Goal: Learn about a topic

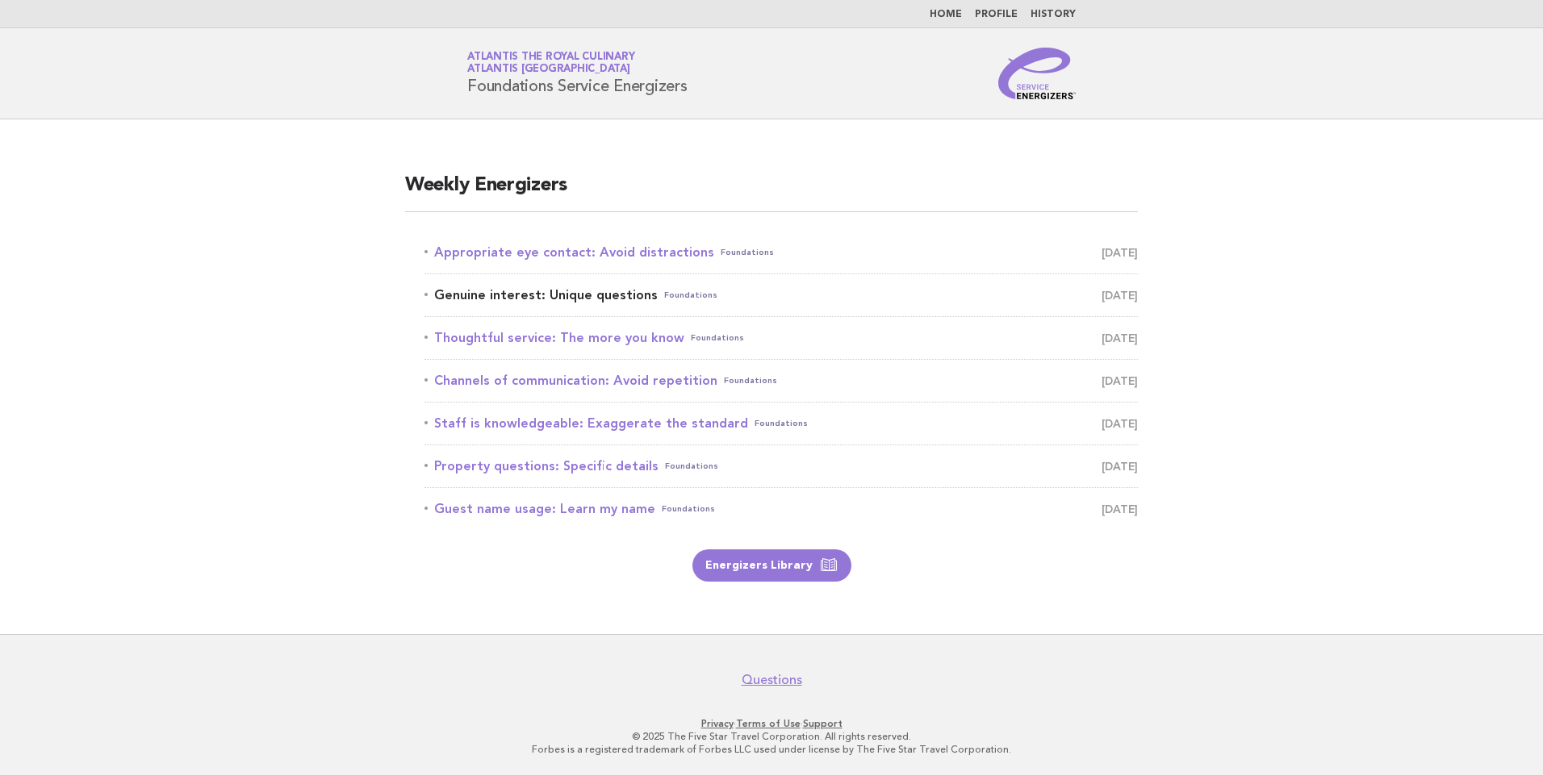
click at [543, 291] on link "Genuine interest: Unique questions Foundations September 23" at bounding box center [781, 295] width 713 height 23
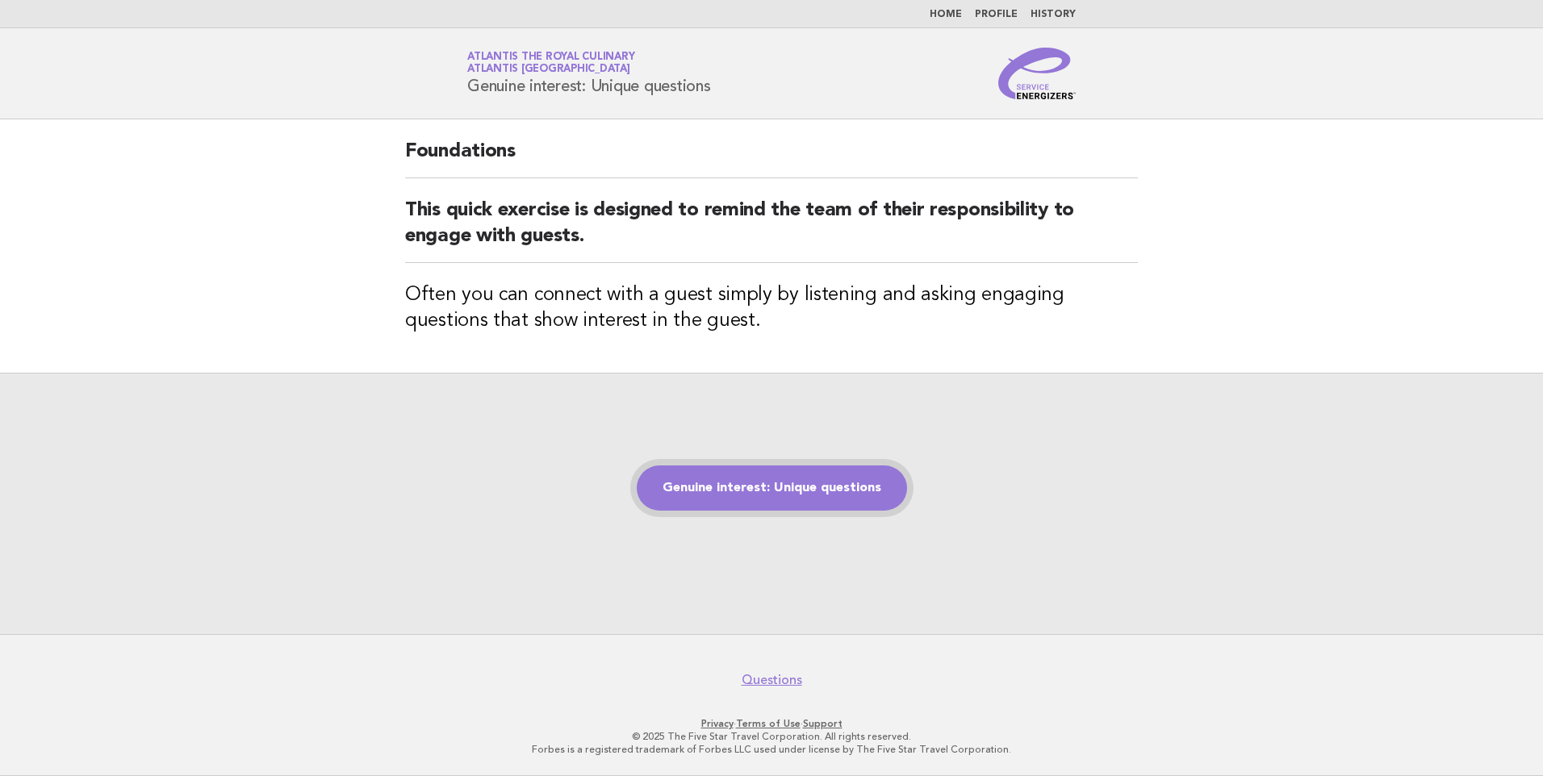
click at [802, 489] on link "Genuine interest: Unique questions" at bounding box center [772, 488] width 270 height 45
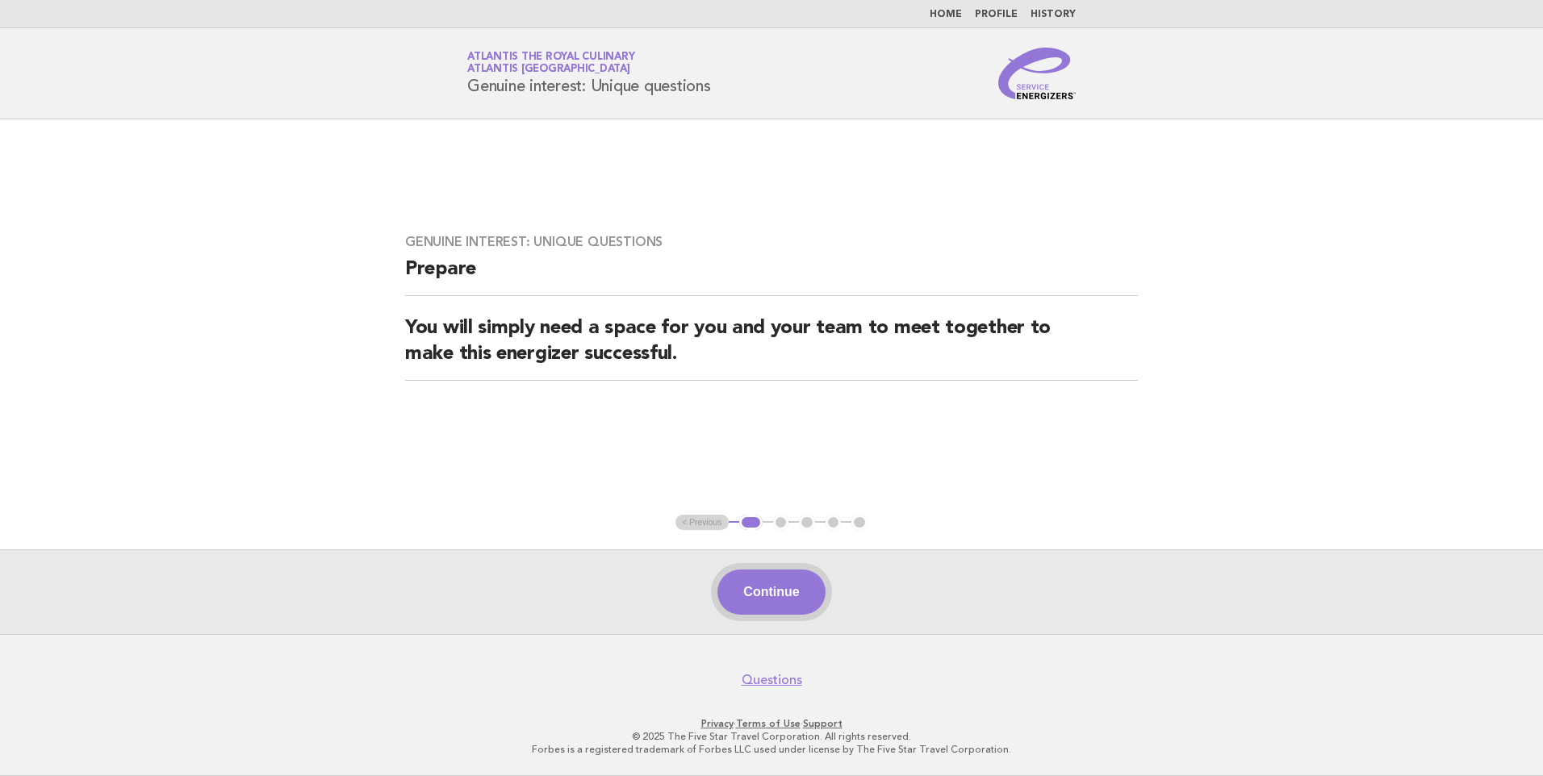
click at [758, 588] on button "Continue" at bounding box center [771, 592] width 107 height 45
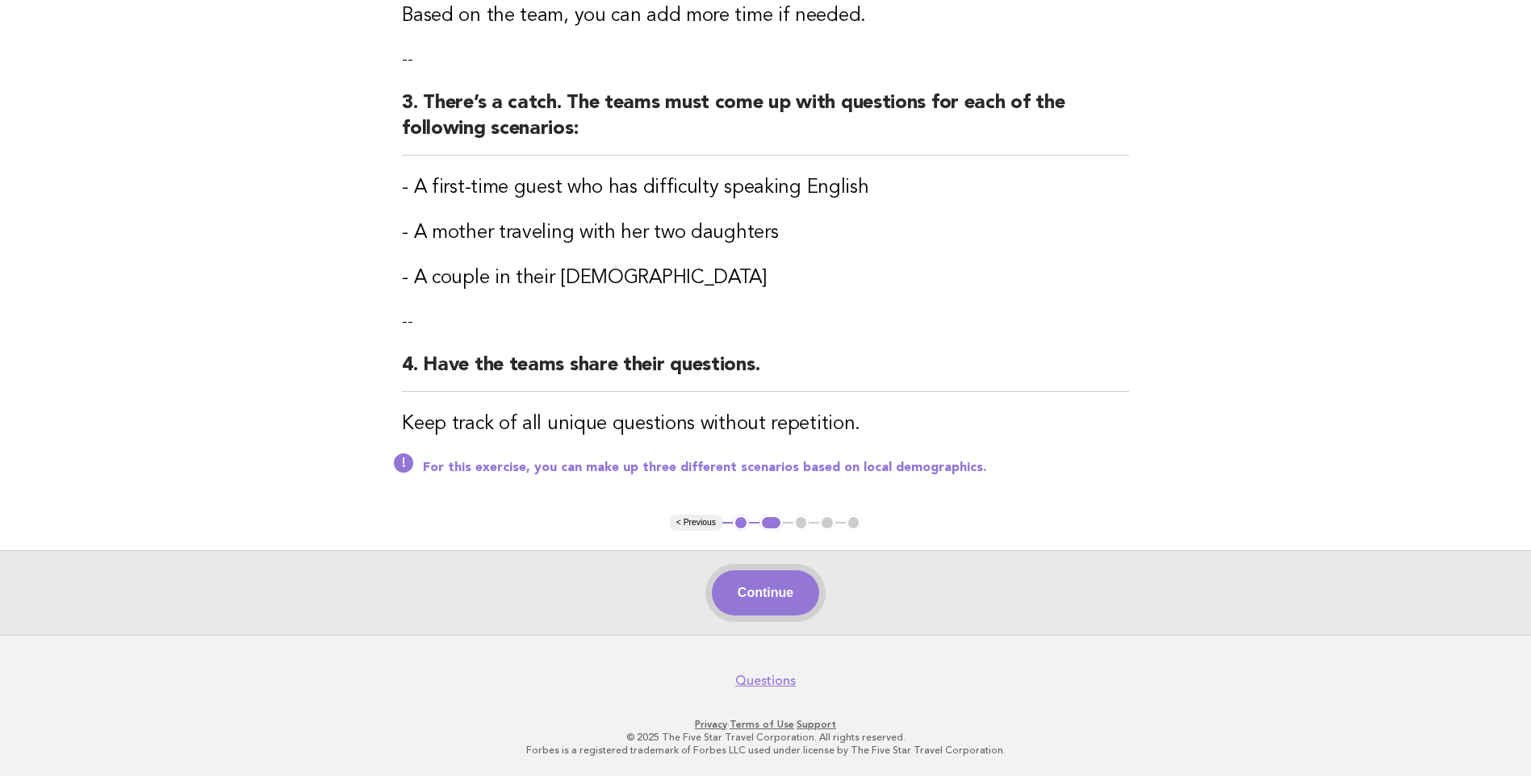
click at [777, 586] on button "Continue" at bounding box center [765, 593] width 107 height 45
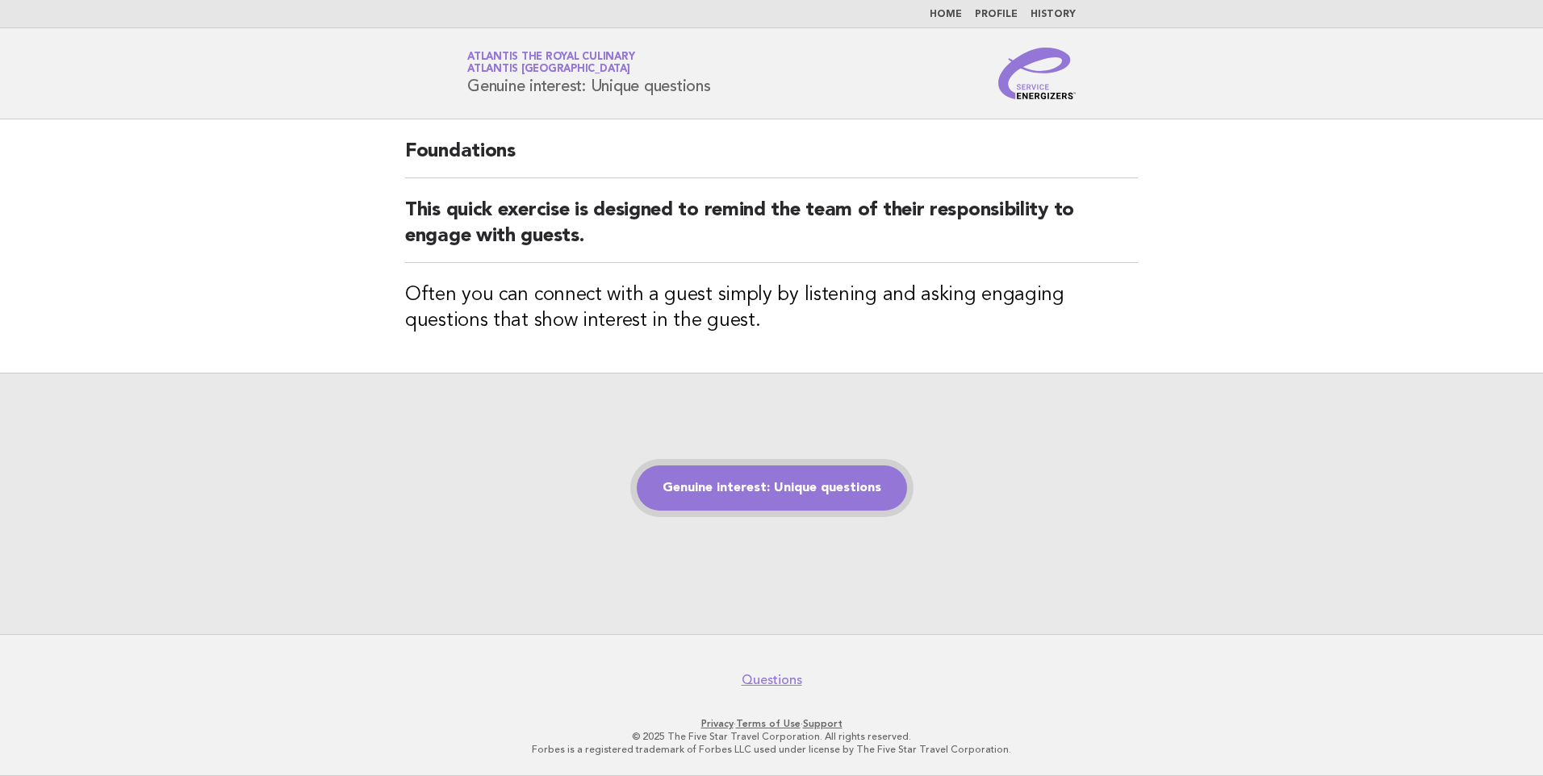
click at [716, 489] on link "Genuine interest: Unique questions" at bounding box center [772, 488] width 270 height 45
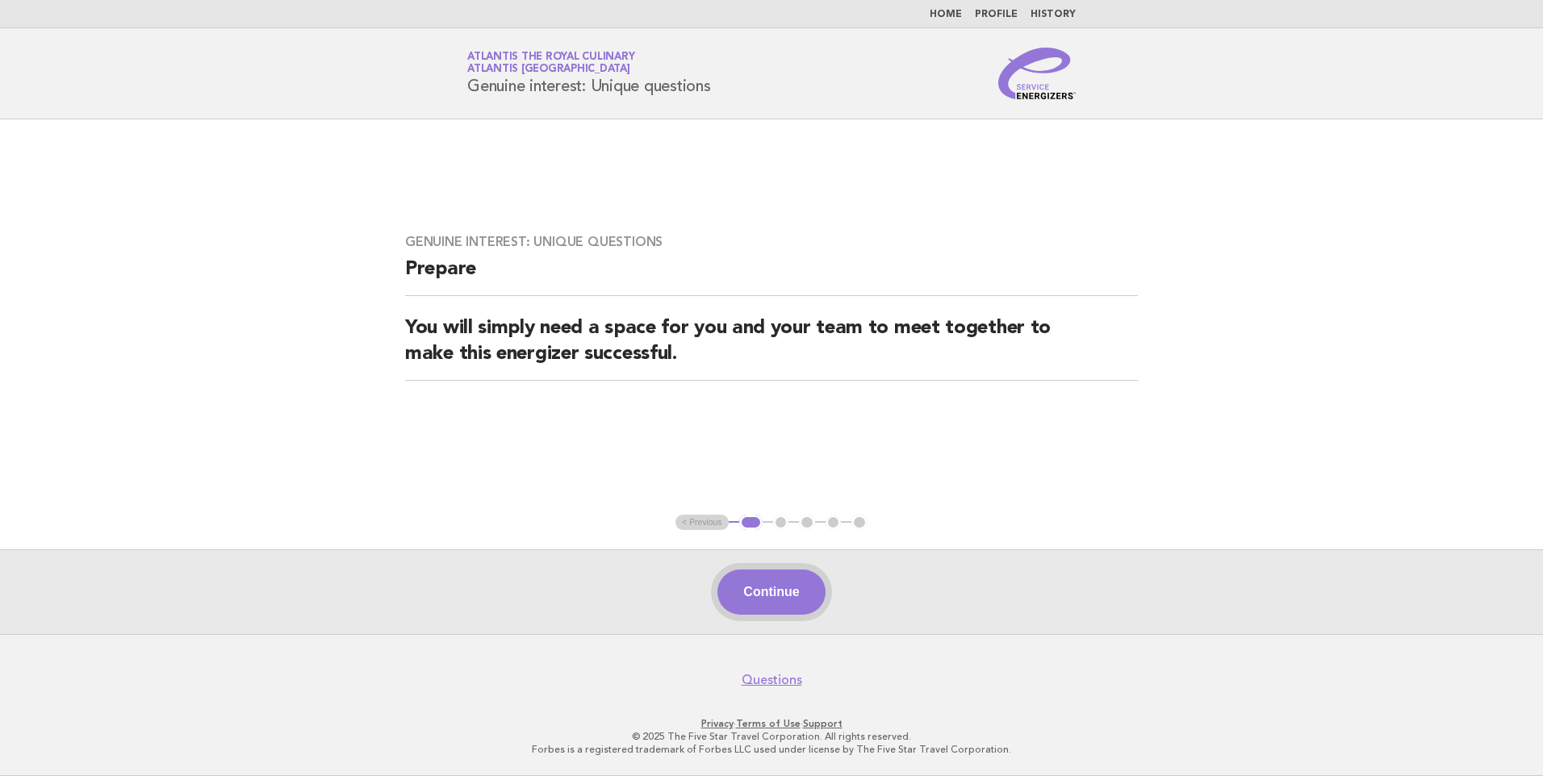
click at [814, 591] on button "Continue" at bounding box center [771, 592] width 107 height 45
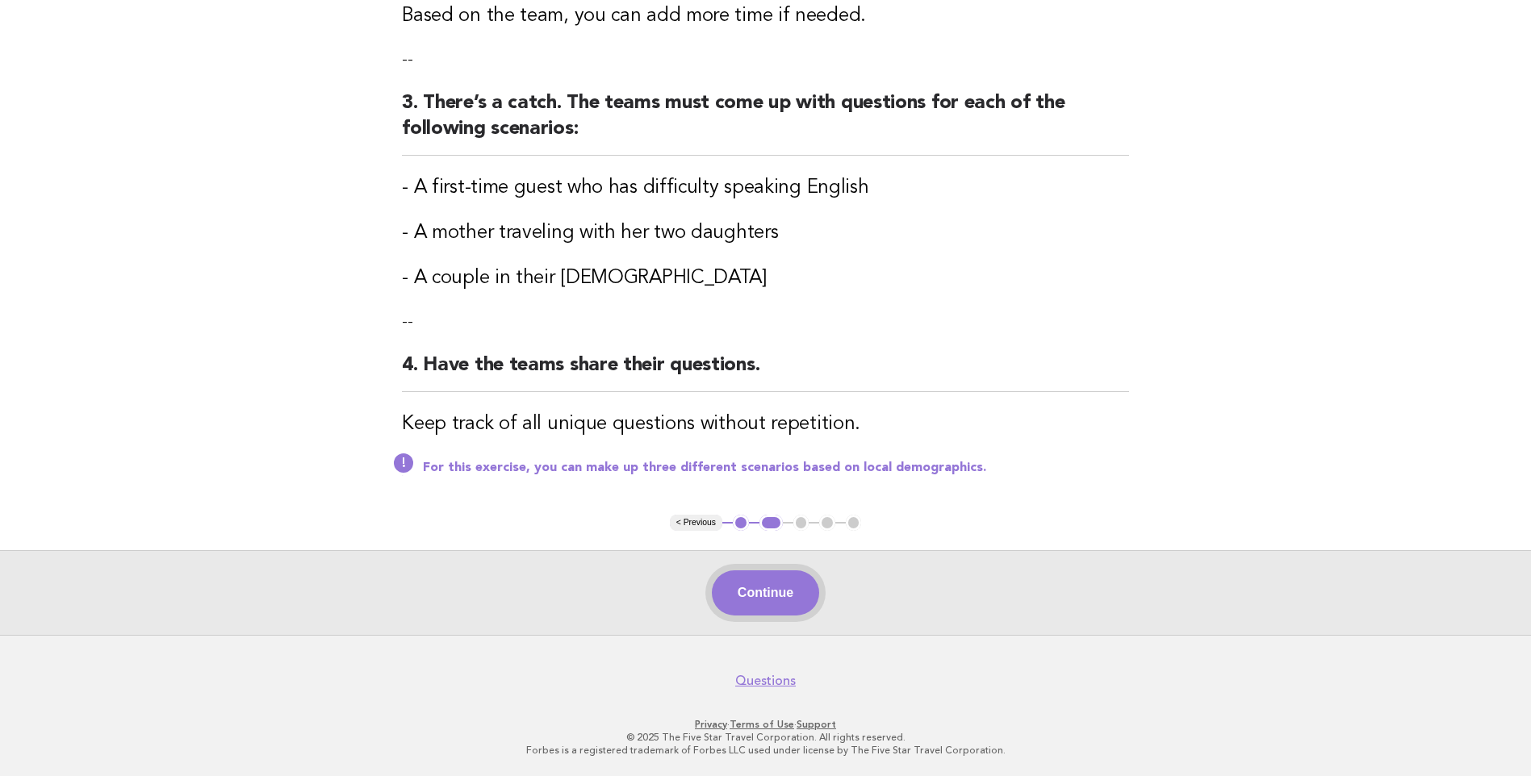
click at [784, 609] on button "Continue" at bounding box center [765, 593] width 107 height 45
